Goal: Information Seeking & Learning: Learn about a topic

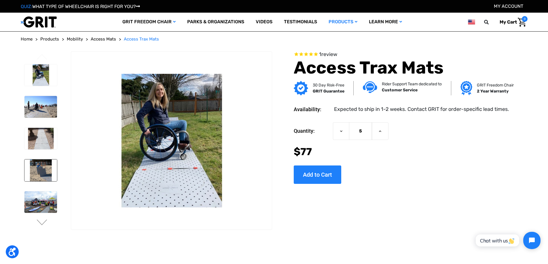
click at [39, 174] on img at bounding box center [40, 171] width 33 height 22
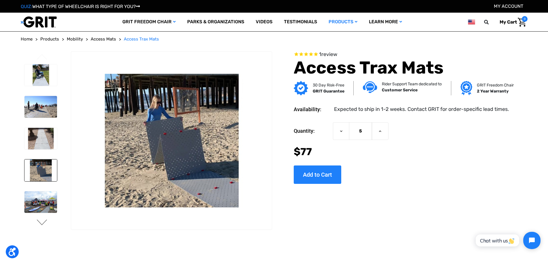
click at [41, 222] on button "Next" at bounding box center [42, 223] width 12 height 7
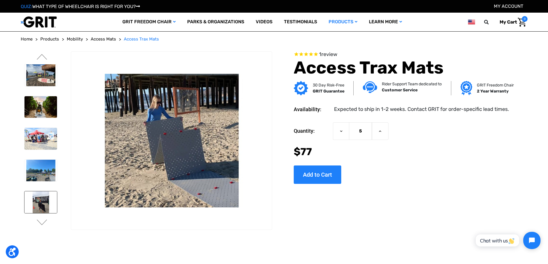
click at [37, 200] on img at bounding box center [40, 203] width 33 height 22
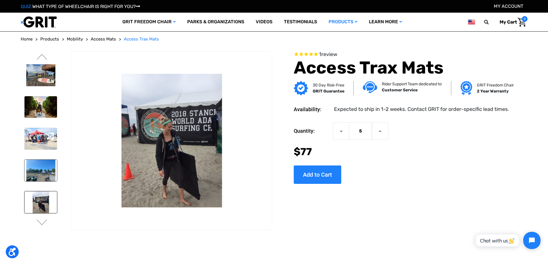
click at [40, 173] on img at bounding box center [40, 171] width 33 height 22
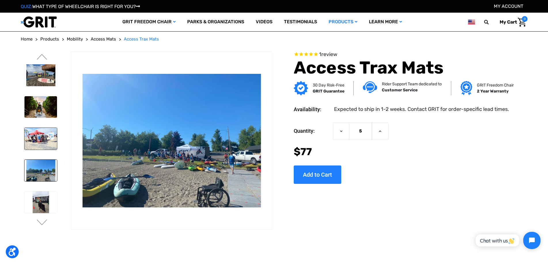
click at [34, 140] on img at bounding box center [40, 139] width 33 height 22
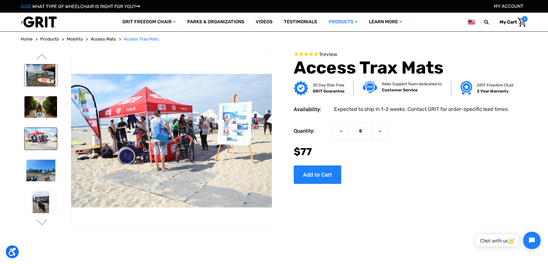
click at [40, 77] on img at bounding box center [40, 75] width 33 height 22
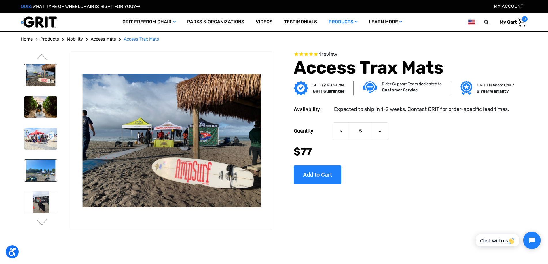
click at [39, 166] on img at bounding box center [40, 171] width 33 height 22
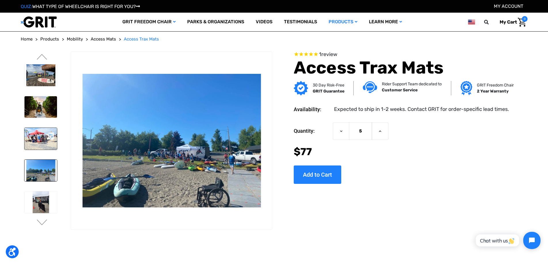
click at [39, 137] on img at bounding box center [40, 139] width 33 height 22
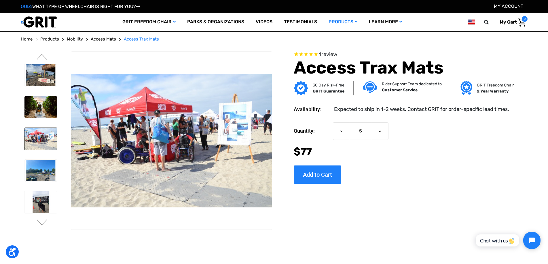
click at [38, 58] on button "Previous" at bounding box center [42, 57] width 12 height 7
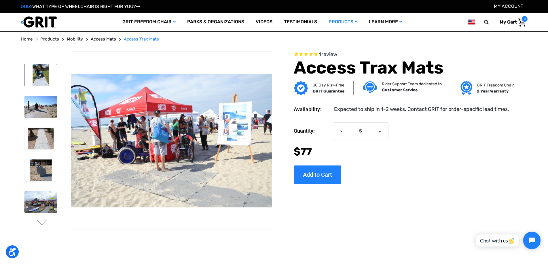
click at [38, 82] on img at bounding box center [40, 75] width 33 height 22
